Goal: Task Accomplishment & Management: Use online tool/utility

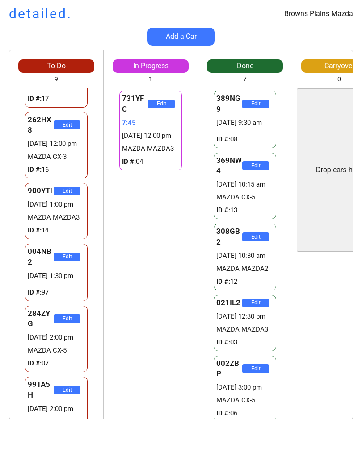
scroll to position [99, 0]
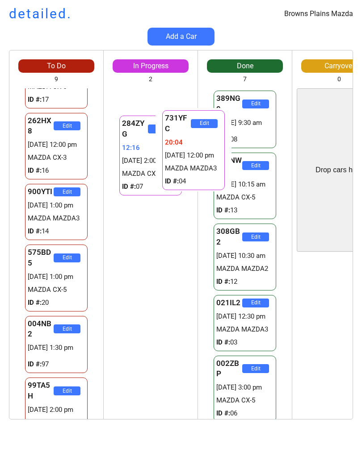
click at [155, 315] on div "731YFC Edit 20:05 [DATE] 12:00 pm MAZDA MAZDA3 ID #: 04 284ZYG Edit 12:16 [DATE…" at bounding box center [151, 253] width 94 height 331
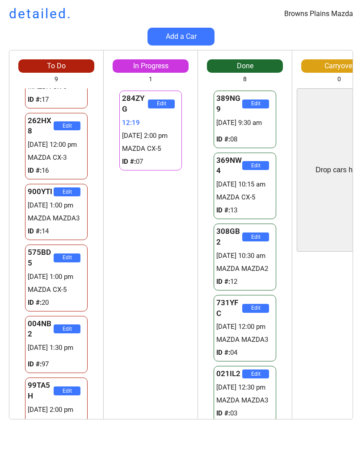
click at [155, 300] on div "284ZYG Edit 12:19 [DATE] 2:00 pm MAZDA CX-5 ID #: 07 284ZYG Edit 12:19 [DATE] 2…" at bounding box center [151, 253] width 94 height 331
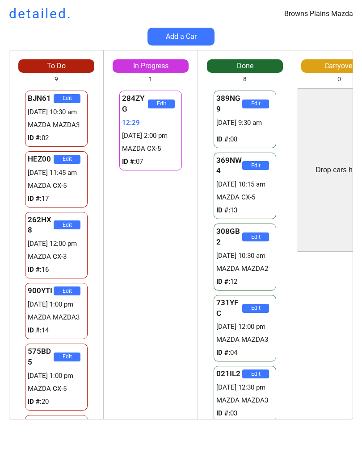
scroll to position [0, 0]
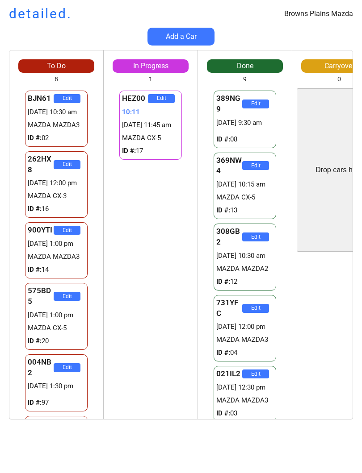
click at [170, 286] on div "HEZ00 Edit 10:11 [DATE] 11:45 am MAZDA CX-5 ID #: 17 284ZYG Edit 22:43 [DATE] 2…" at bounding box center [151, 253] width 94 height 331
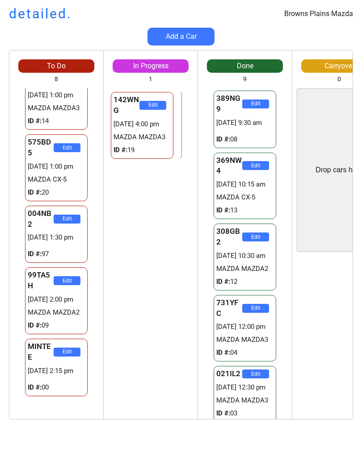
scroll to position [124, 0]
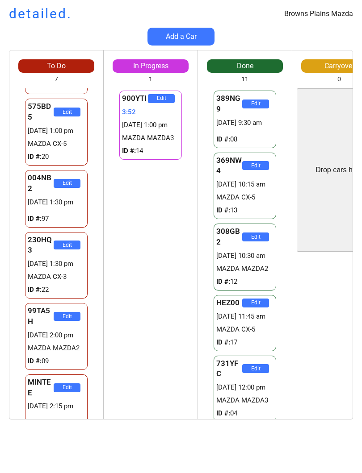
click at [159, 259] on div "900YTI Edit 3:52 [DATE] 1:00 pm MAZDA MAZDA3 ID #: 14 142WNG Edit 23:18 [DATE] …" at bounding box center [151, 253] width 94 height 331
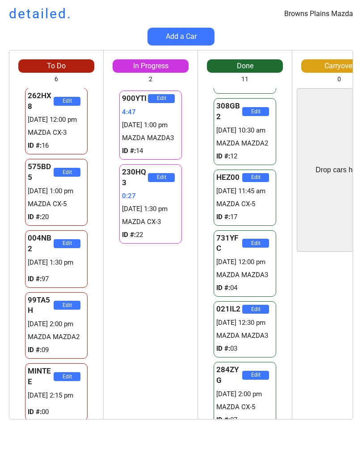
scroll to position [130, 0]
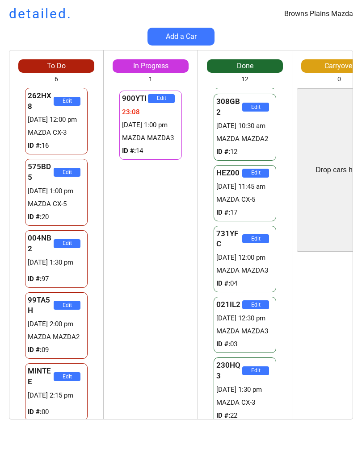
click at [158, 280] on div "900YTI Edit 23:08 [DATE] 1:00 pm MAZDA MAZDA3 ID #: 14 230HQ3 Edit 18:48 [DATE]…" at bounding box center [151, 253] width 94 height 331
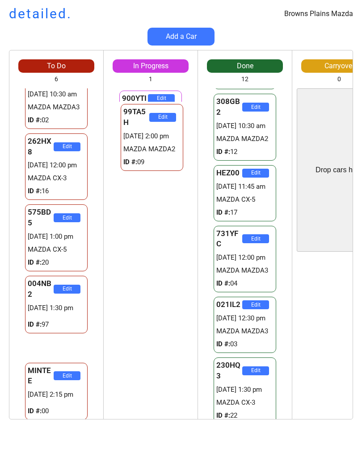
scroll to position [0, 0]
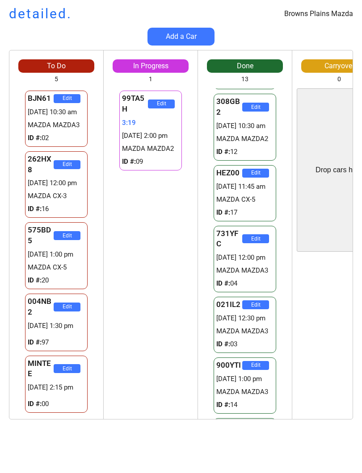
click at [158, 338] on div "99TA5H Edit 3:19 [DATE] 2:00 pm MAZDA MAZDA2 ID #: 09 99TA5H Edit 3:19 [DATE] 2…" at bounding box center [151, 253] width 94 height 331
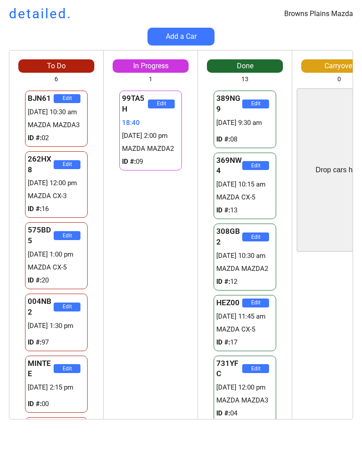
scroll to position [130, 0]
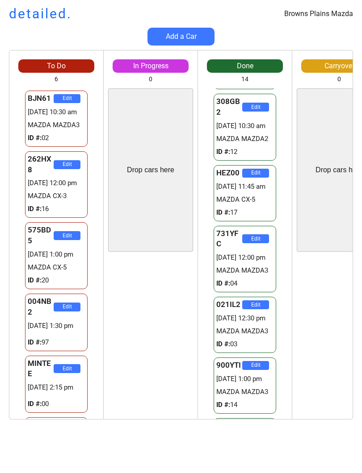
click at [154, 253] on div "Drop cars here 99TA5H Edit 23:38 09/09 2:00 pm MAZDA MAZDA2 ID #: 09 99TA5H Edi…" at bounding box center [151, 251] width 94 height 335
click at [152, 292] on div "99TA5H Edit 23:40 09/09 2:00 pm MAZDA MAZDA2 ID #: 09 99TA5H Edit 23:40 09/09 2…" at bounding box center [151, 337] width 94 height 163
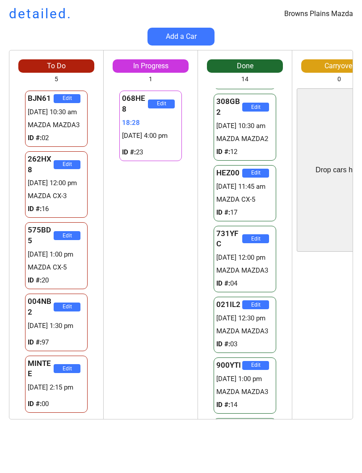
scroll to position [0, 0]
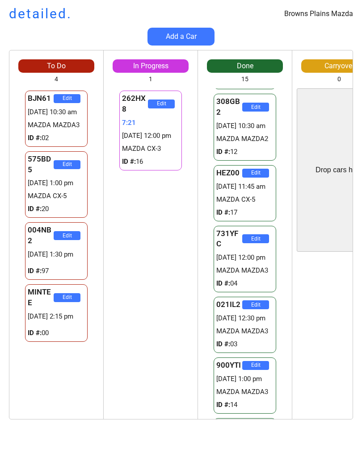
click at [167, 260] on div "262HX8 Edit 7:21 09/09 12:00 pm MAZDA CX-3 ID #: 16 068HE8 Edit 25:59 09/09 4:0…" at bounding box center [151, 253] width 94 height 331
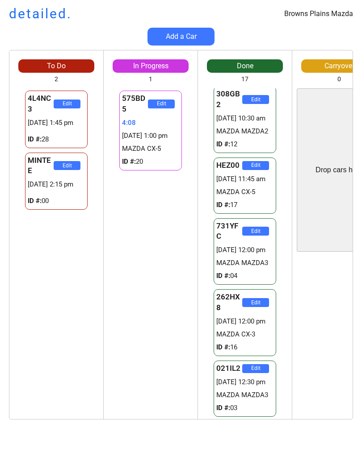
click at [160, 258] on div "575BD5 Edit 4:08 09/09 1:00 pm MAZDA CX-5 ID #: 20 004NB2 Edit 25:57 09/09 1:30…" at bounding box center [151, 253] width 94 height 331
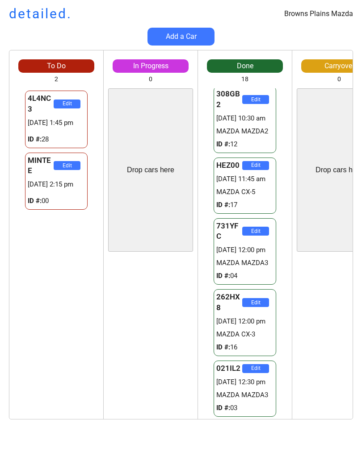
click at [0, 352] on div "To Do 2 Drop cars here 4L4NC3 Edit 29289754:15 09/09 1:45 pm ID #: 28 MINTEE Ed…" at bounding box center [181, 239] width 362 height 379
click at [361, 376] on html "Browns Plains Mazda detailed. Add a Car To Do 2 Drop cars here 4L4NC3 Edit 2928…" at bounding box center [181, 236] width 362 height 473
